Goal: Transaction & Acquisition: Purchase product/service

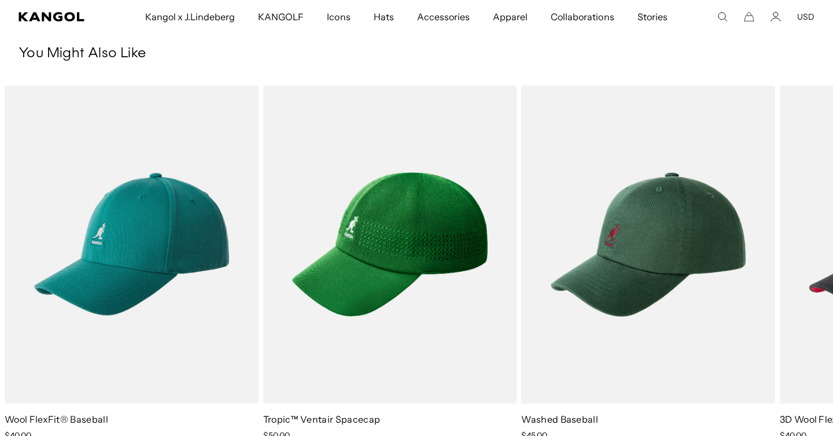
scroll to position [0, 238]
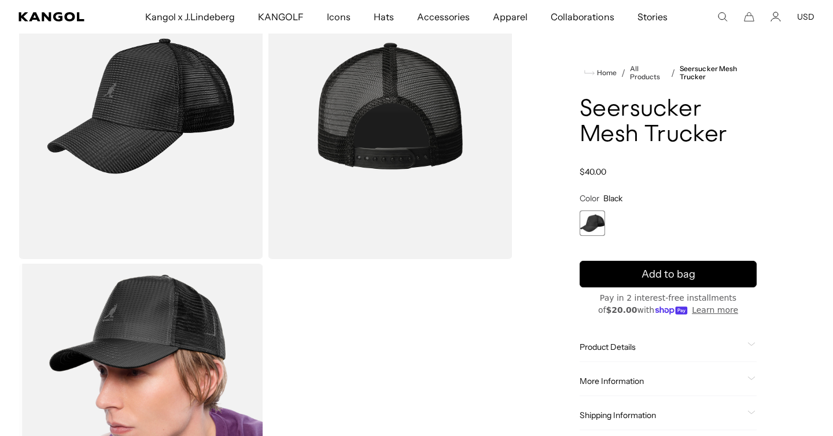
scroll to position [89, 0]
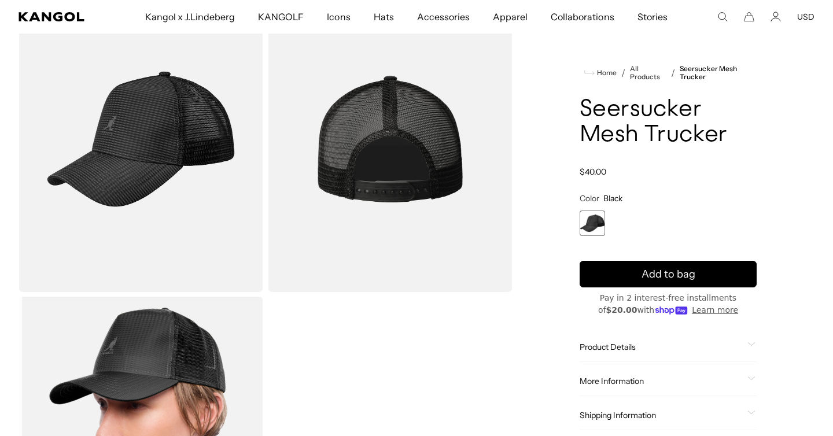
click at [182, 136] on img "Gallery Viewer" at bounding box center [141, 139] width 245 height 306
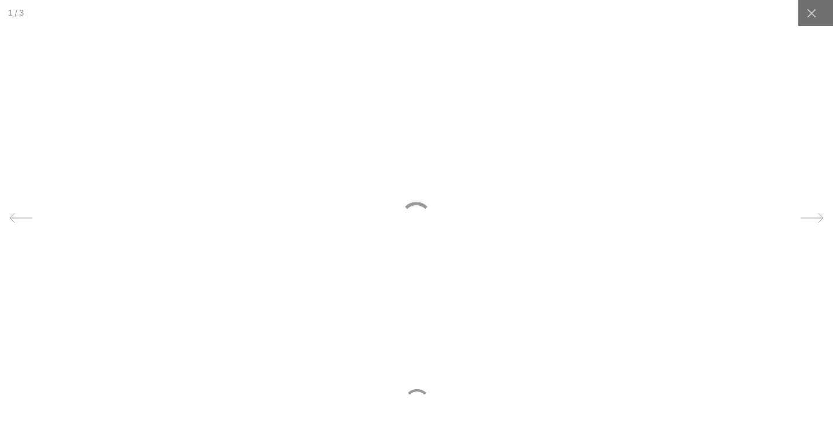
scroll to position [0, 0]
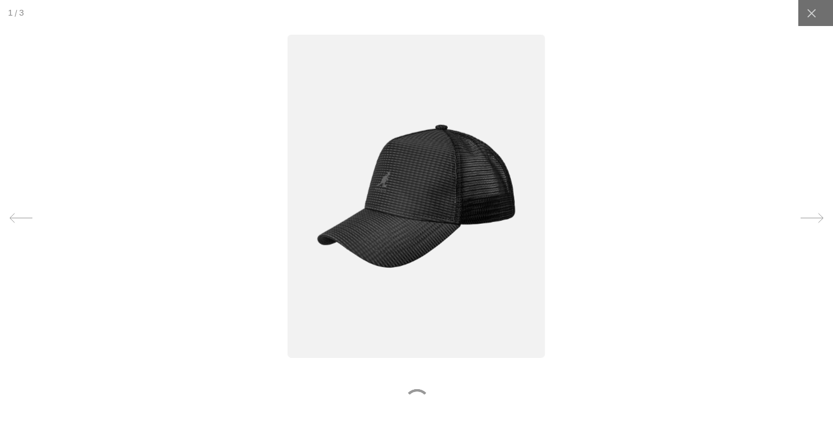
click at [455, 219] on img at bounding box center [417, 196] width 258 height 324
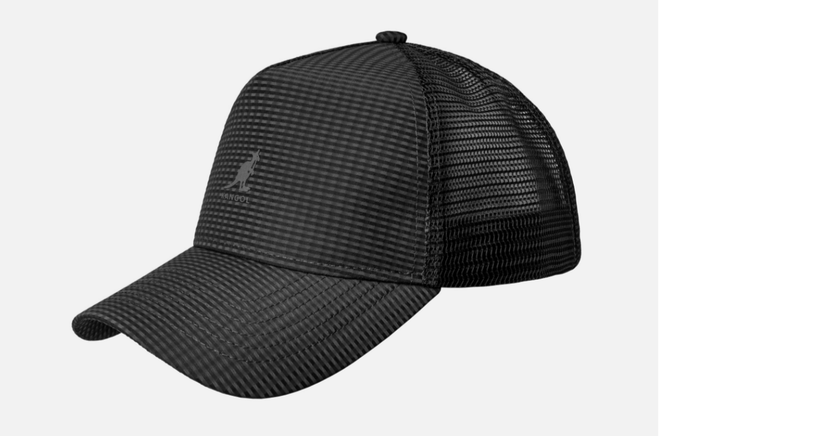
scroll to position [0, 238]
